Goal: Find specific page/section: Find specific page/section

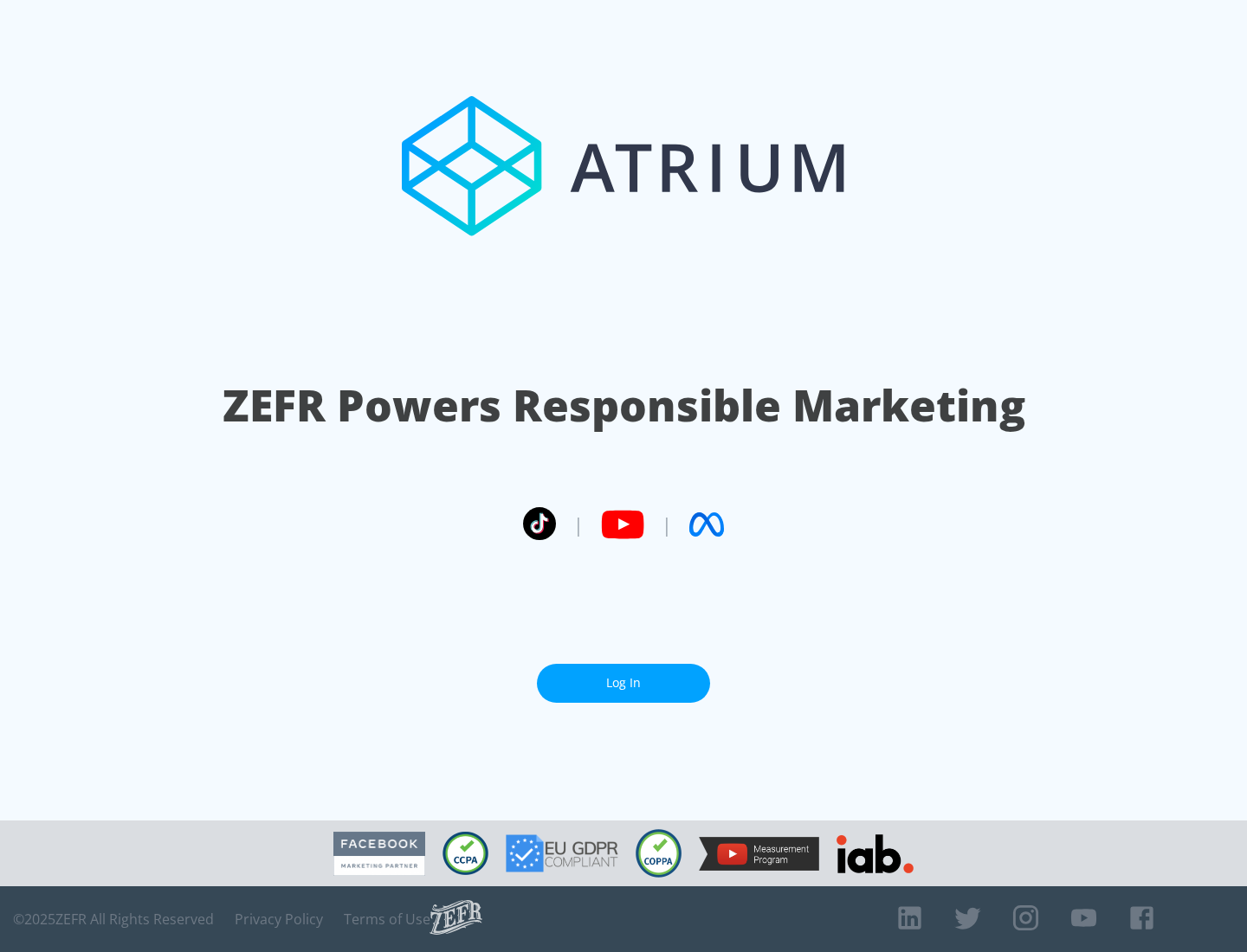
click at [624, 683] on link "Log In" at bounding box center [624, 683] width 174 height 39
